Goal: Task Accomplishment & Management: Use online tool/utility

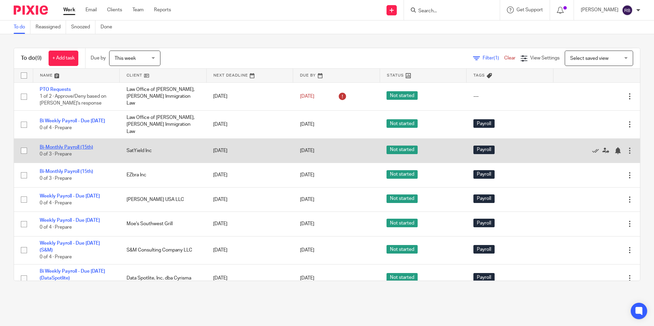
click at [64, 145] on link "Bi-Monthly Payroll (15th)" at bounding box center [66, 147] width 53 height 5
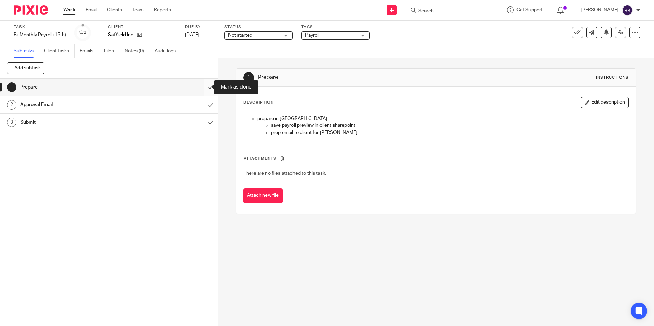
click at [203, 87] on input "submit" at bounding box center [109, 87] width 218 height 17
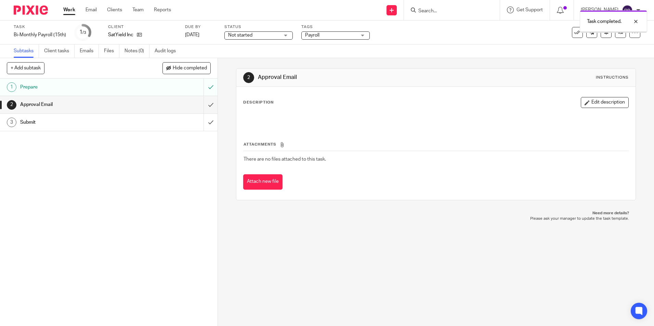
click at [70, 10] on link "Work" at bounding box center [69, 10] width 12 height 7
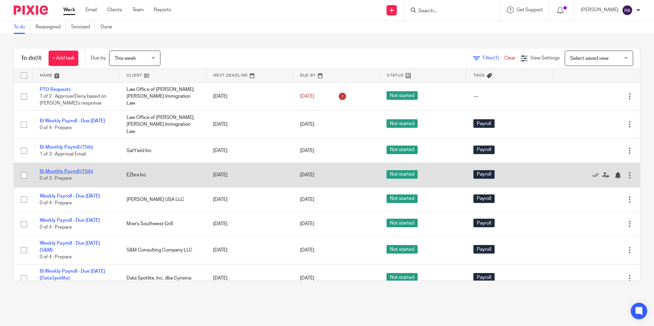
click at [57, 169] on link "Bi-Monthly Payroll (15th)" at bounding box center [66, 171] width 53 height 5
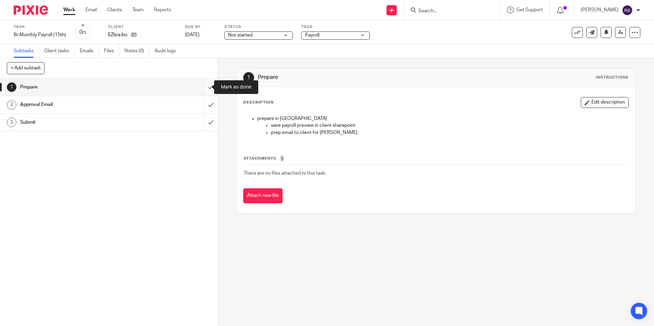
click at [206, 87] on input "submit" at bounding box center [109, 87] width 218 height 17
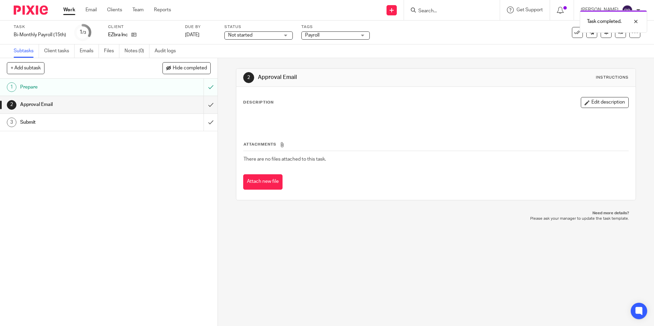
click at [71, 12] on link "Work" at bounding box center [69, 10] width 12 height 7
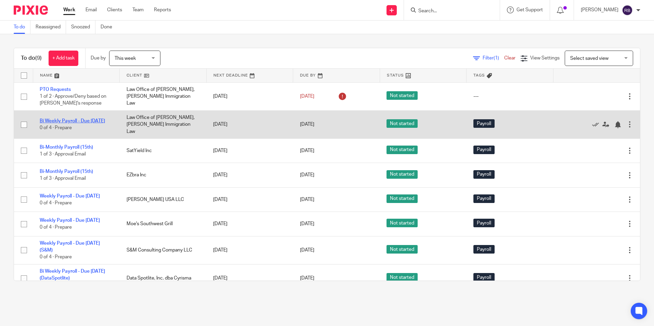
click at [63, 120] on link "Bi Weekly Payroll - Due [DATE]" at bounding box center [72, 121] width 65 height 5
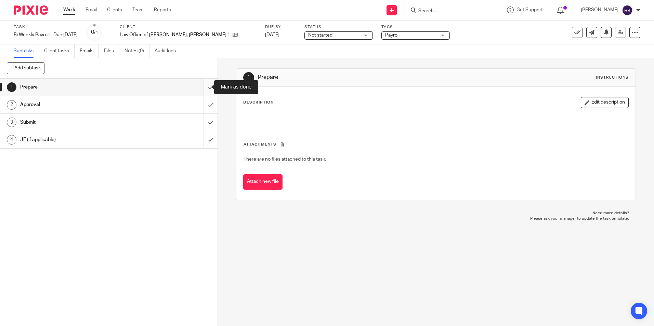
click at [201, 87] on input "submit" at bounding box center [109, 87] width 218 height 17
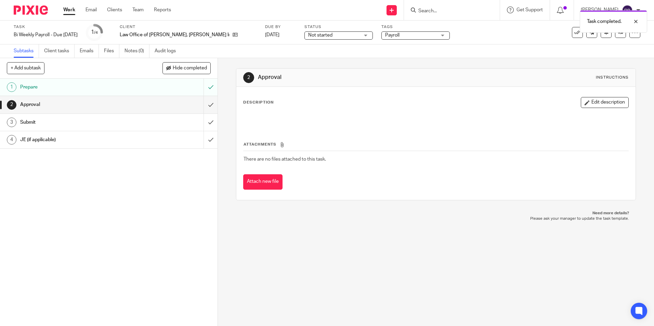
click at [66, 10] on link "Work" at bounding box center [69, 10] width 12 height 7
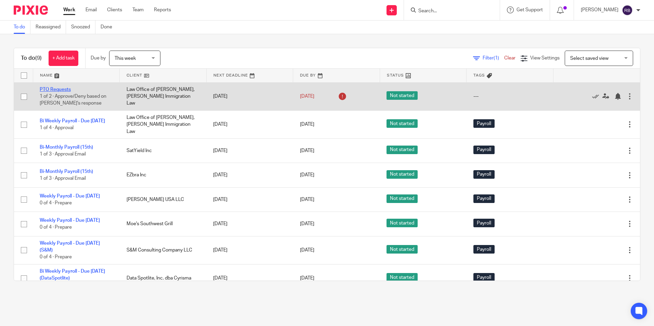
click at [62, 87] on link "PTO Requests" at bounding box center [55, 89] width 31 height 5
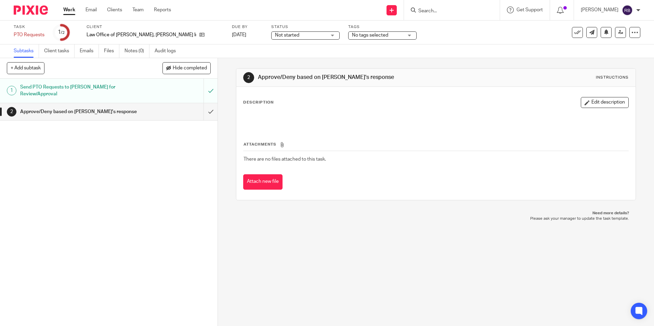
click at [67, 10] on link "Work" at bounding box center [69, 10] width 12 height 7
